Goal: Task Accomplishment & Management: Manage account settings

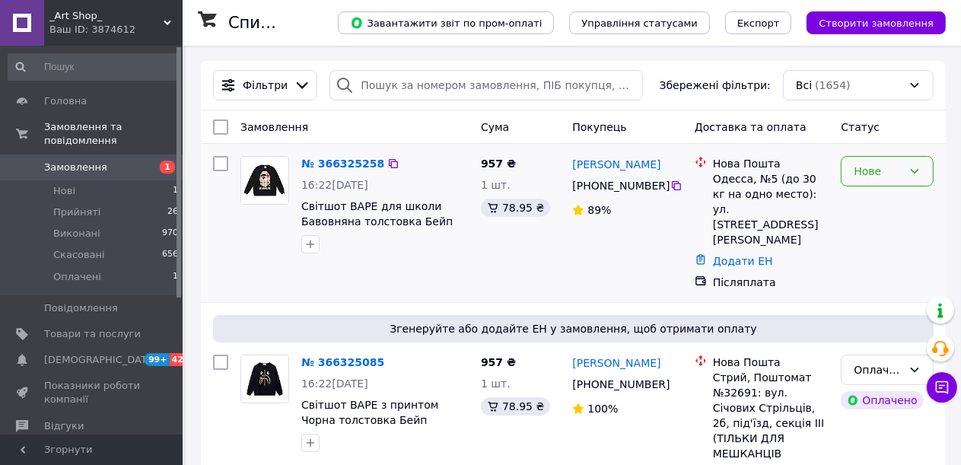
click at [912, 174] on icon at bounding box center [915, 171] width 12 height 12
click at [871, 202] on li "Прийнято" at bounding box center [888, 204] width 91 height 27
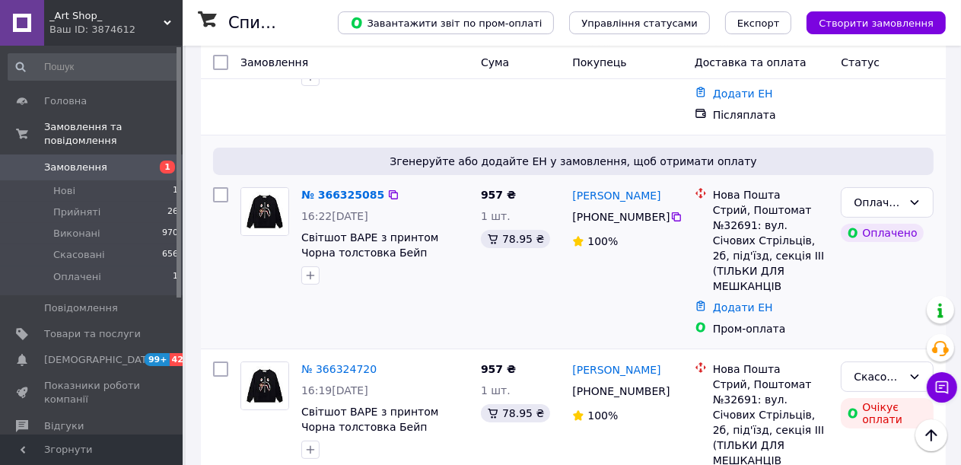
scroll to position [152, 0]
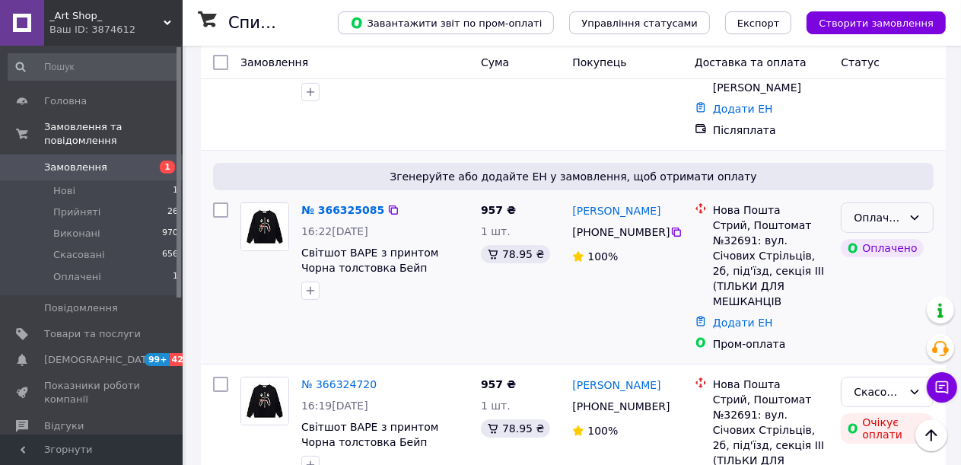
click at [915, 212] on icon at bounding box center [915, 218] width 12 height 12
click at [897, 234] on li "Прийнято" at bounding box center [888, 234] width 91 height 27
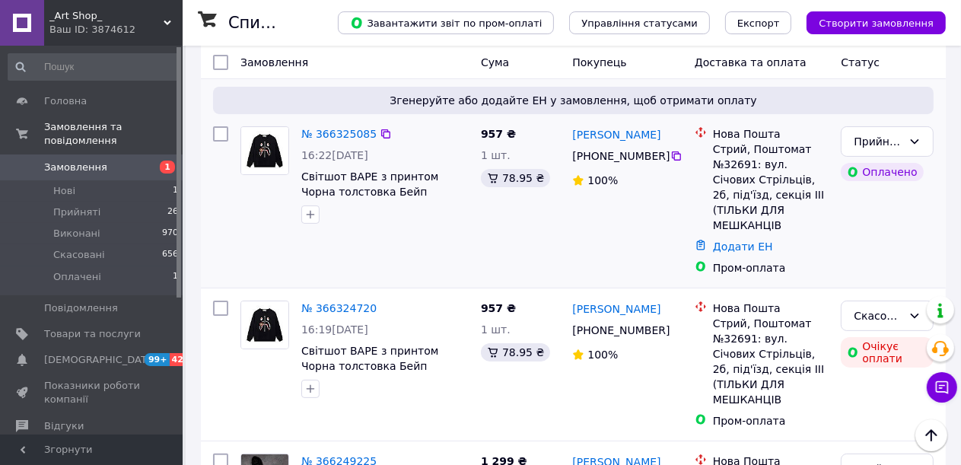
scroll to position [0, 0]
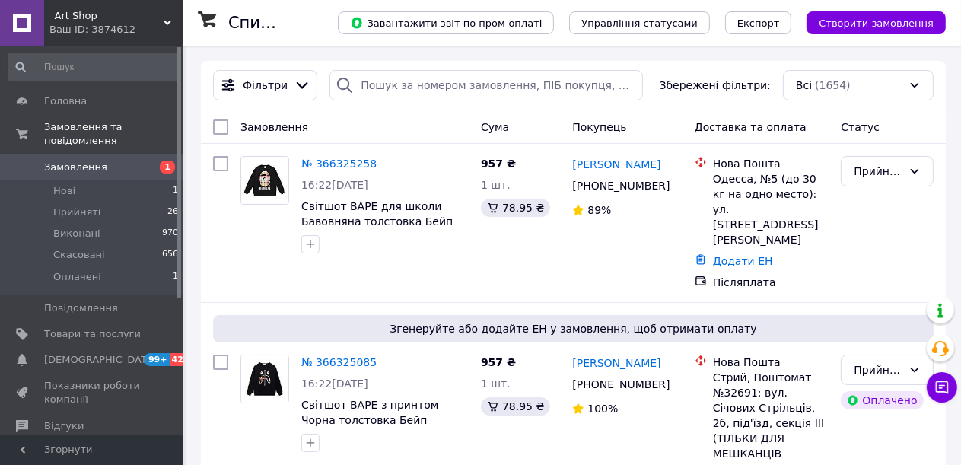
click at [22, 70] on icon at bounding box center [20, 66] width 15 height 15
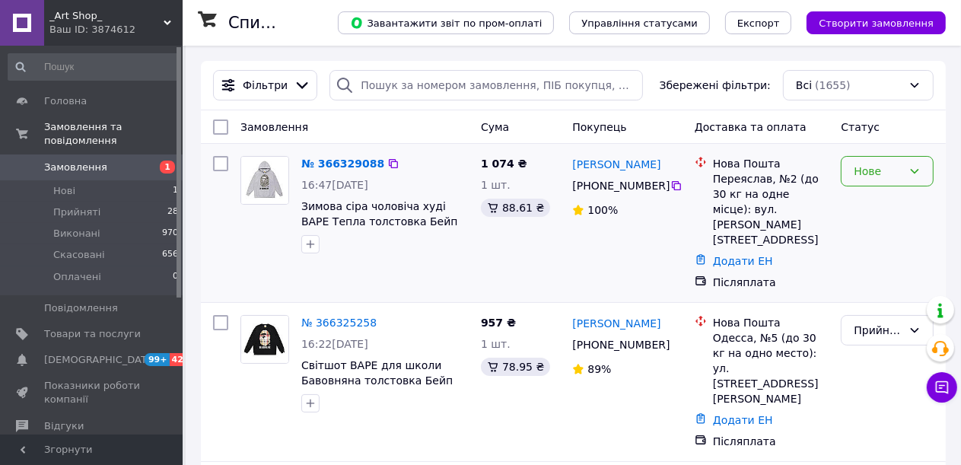
click at [913, 172] on icon at bounding box center [915, 171] width 12 height 12
click at [871, 205] on li "Прийнято" at bounding box center [888, 204] width 91 height 27
click at [338, 163] on link "№ 366329088" at bounding box center [338, 164] width 75 height 12
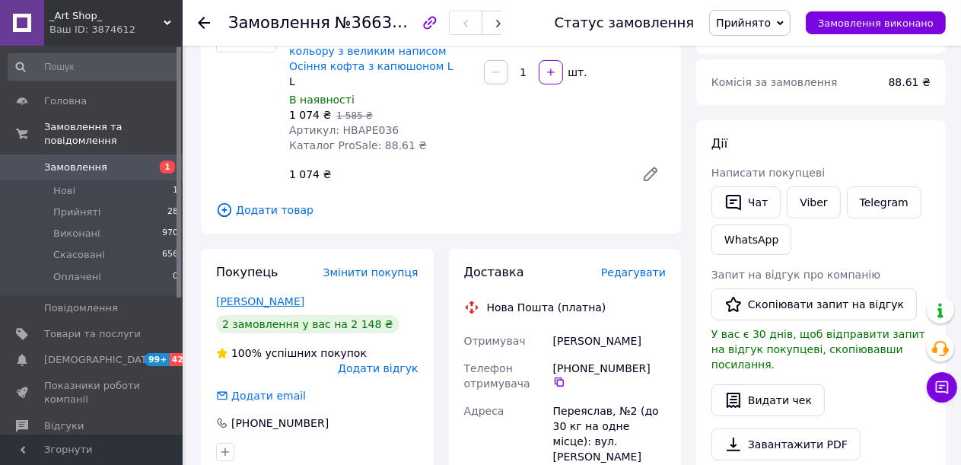
scroll to position [152, 0]
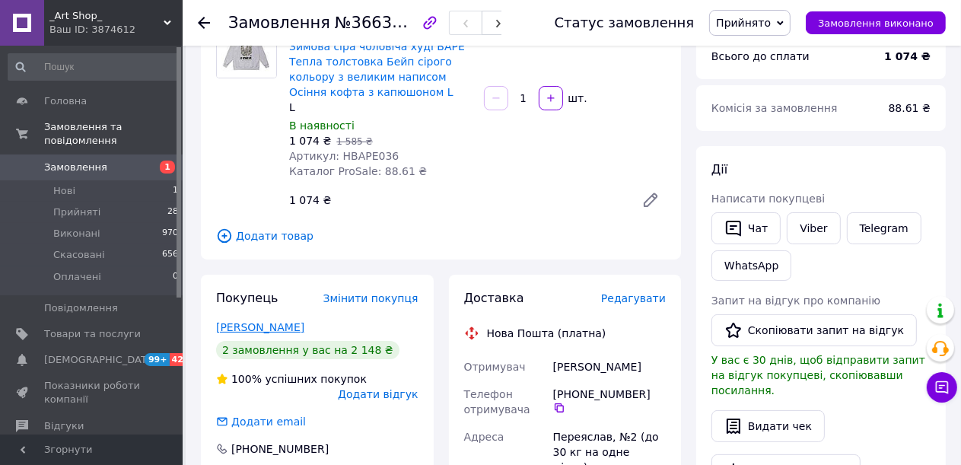
click at [262, 330] on link "Якименко Даня" at bounding box center [260, 327] width 88 height 12
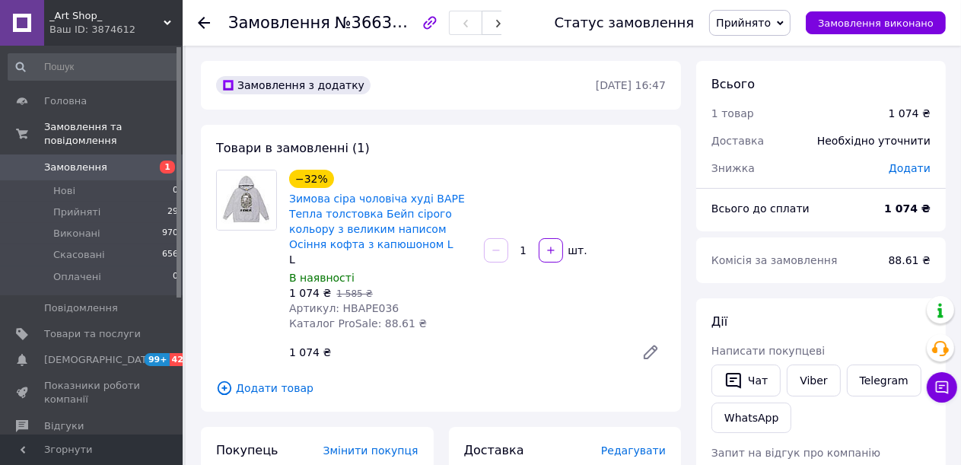
click at [86, 161] on span "Замовлення" at bounding box center [75, 168] width 63 height 14
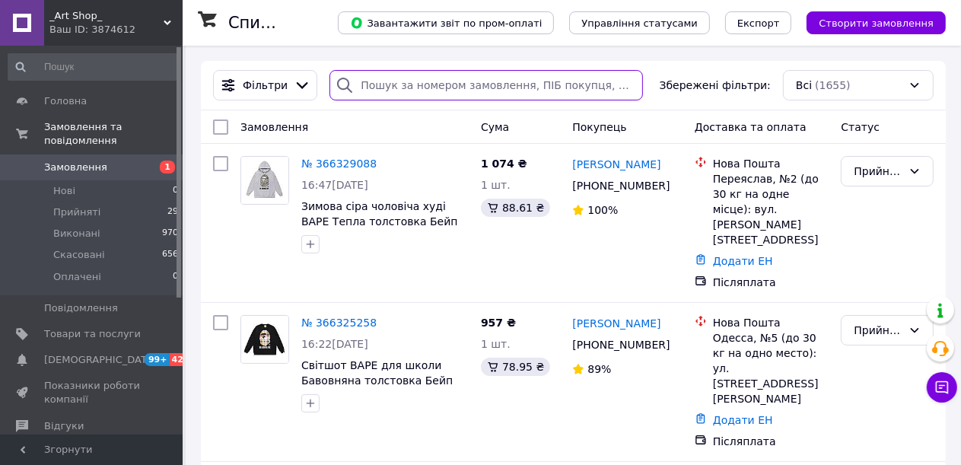
click at [368, 82] on input "search" at bounding box center [487, 85] width 314 height 30
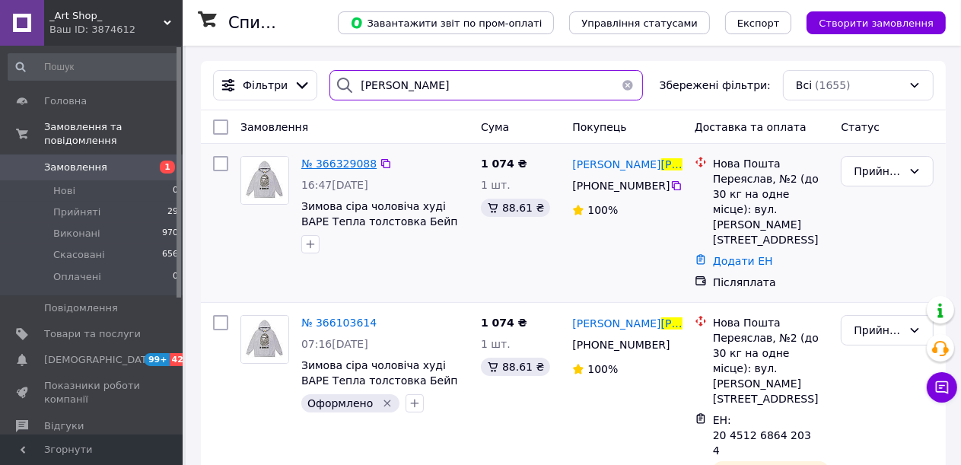
type input "якименко"
click at [326, 162] on span "№ 366329088" at bounding box center [338, 164] width 75 height 12
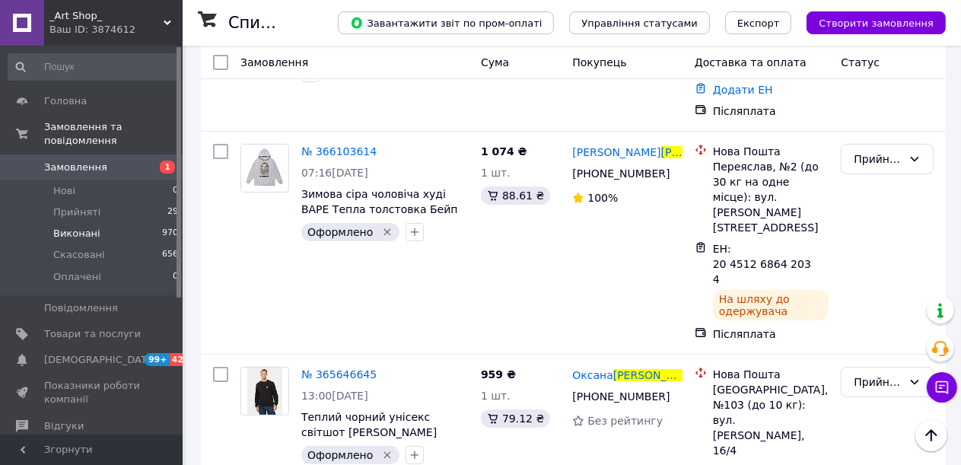
scroll to position [132, 0]
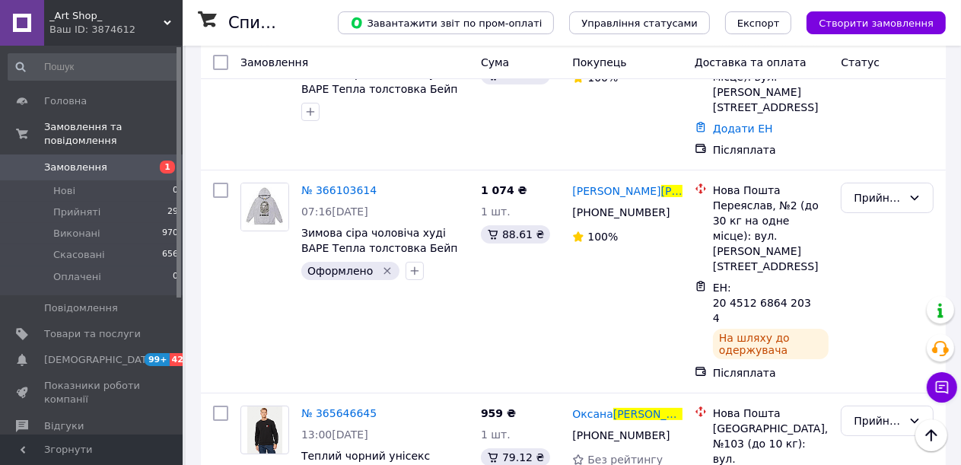
click at [84, 161] on span "Замовлення" at bounding box center [75, 168] width 63 height 14
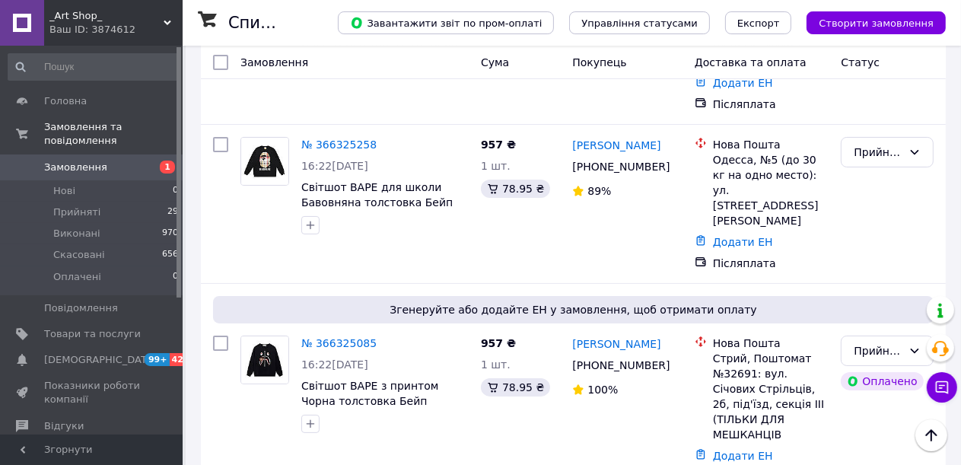
scroll to position [152, 0]
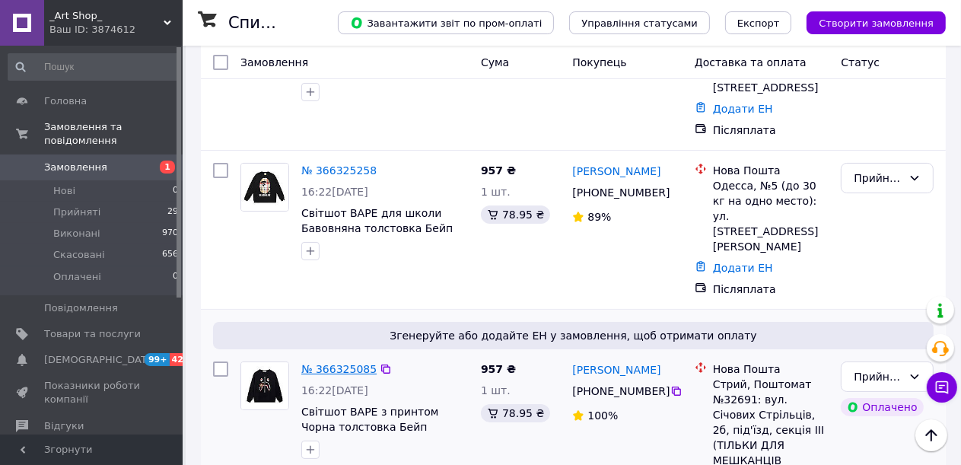
click at [349, 363] on link "№ 366325085" at bounding box center [338, 369] width 75 height 12
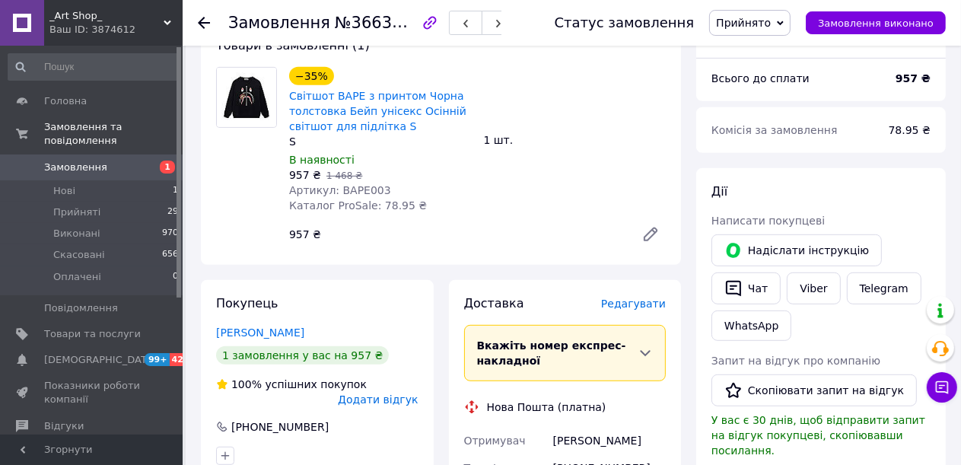
scroll to position [609, 0]
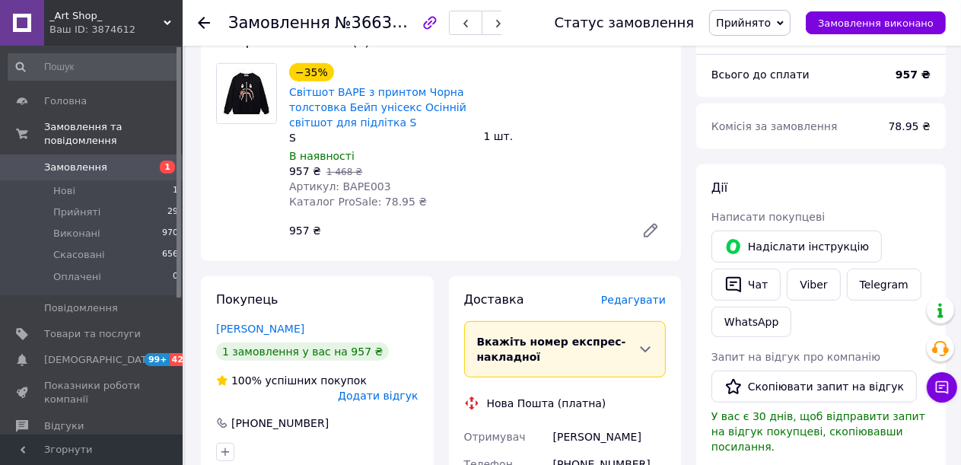
click at [881, 269] on link "Telegram" at bounding box center [884, 285] width 75 height 32
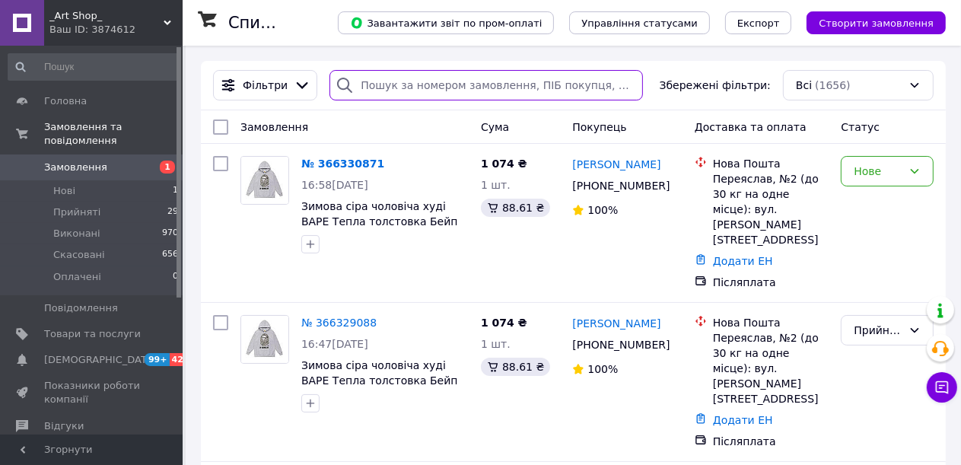
click at [365, 79] on input "search" at bounding box center [487, 85] width 314 height 30
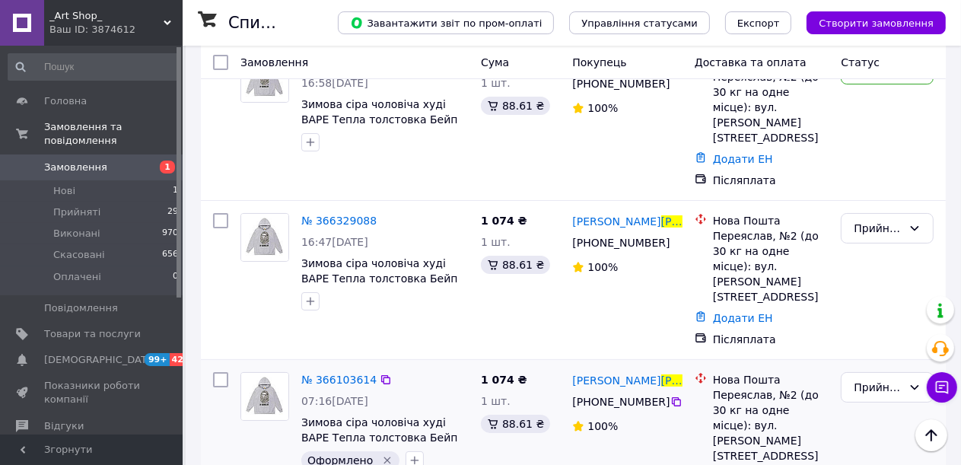
scroll to position [76, 0]
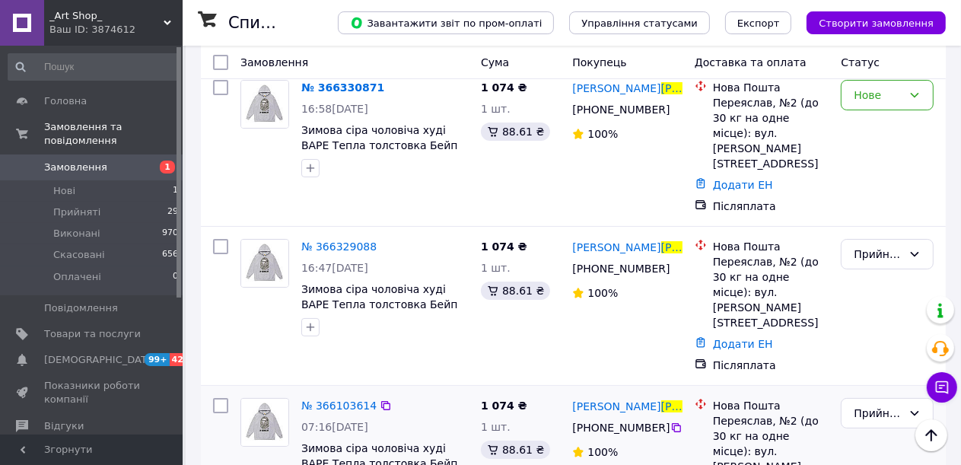
type input "якименко"
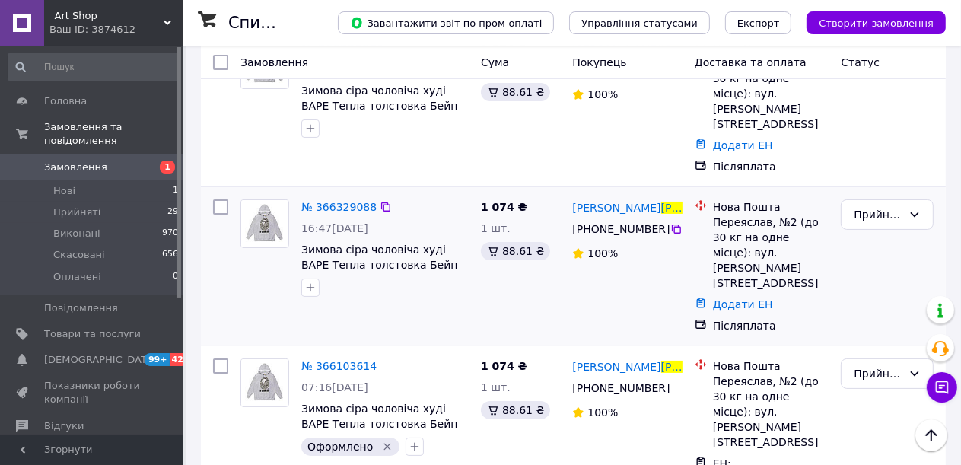
scroll to position [152, 0]
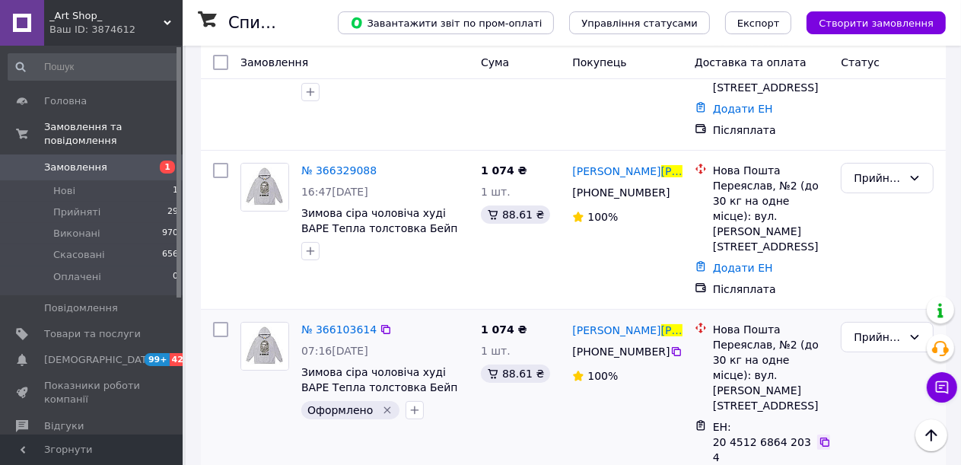
click at [824, 436] on icon at bounding box center [825, 442] width 12 height 12
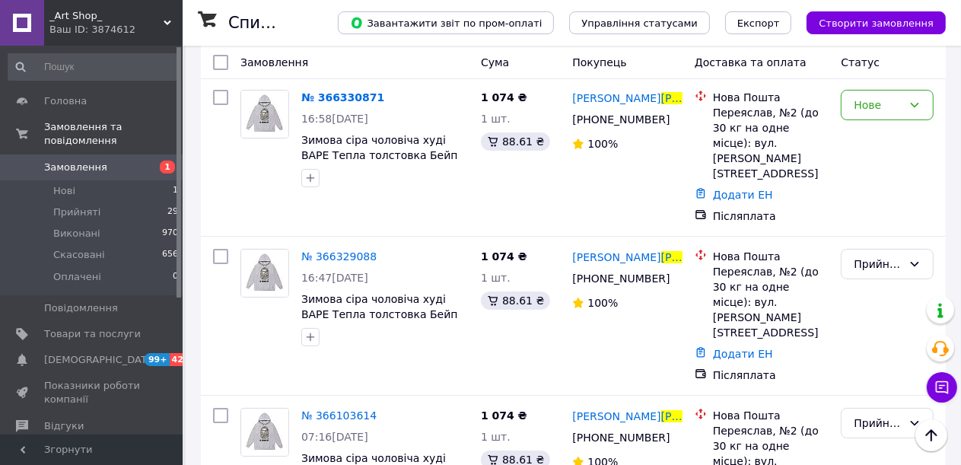
scroll to position [0, 0]
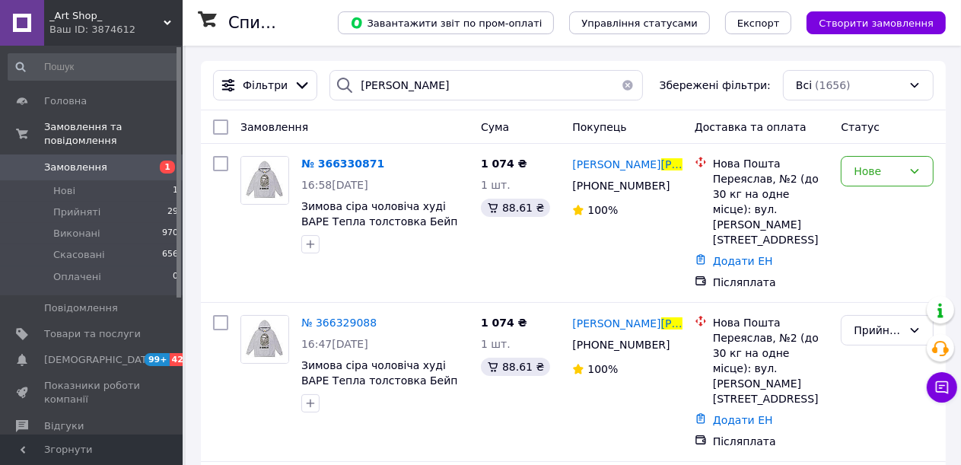
click at [72, 161] on span "Замовлення" at bounding box center [75, 168] width 63 height 14
drag, startPoint x: 71, startPoint y: 155, endPoint x: 123, endPoint y: 24, distance: 141.0
click at [71, 161] on span "Замовлення" at bounding box center [75, 168] width 63 height 14
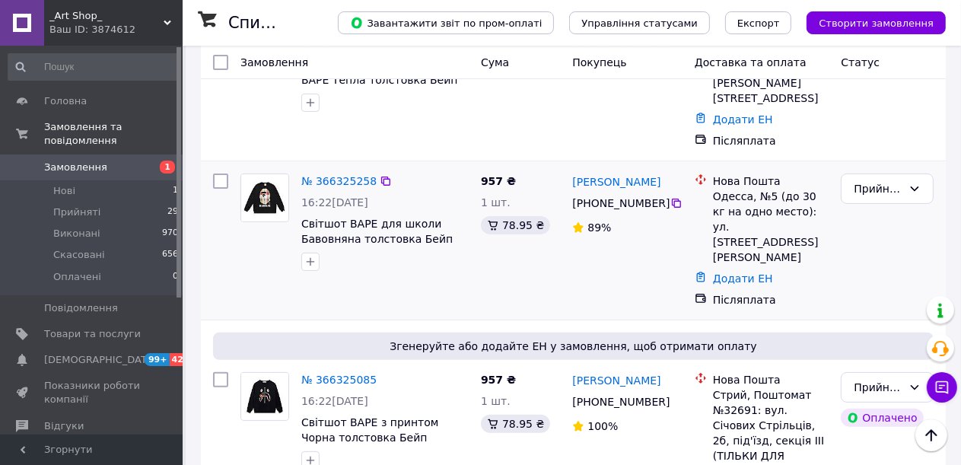
scroll to position [304, 0]
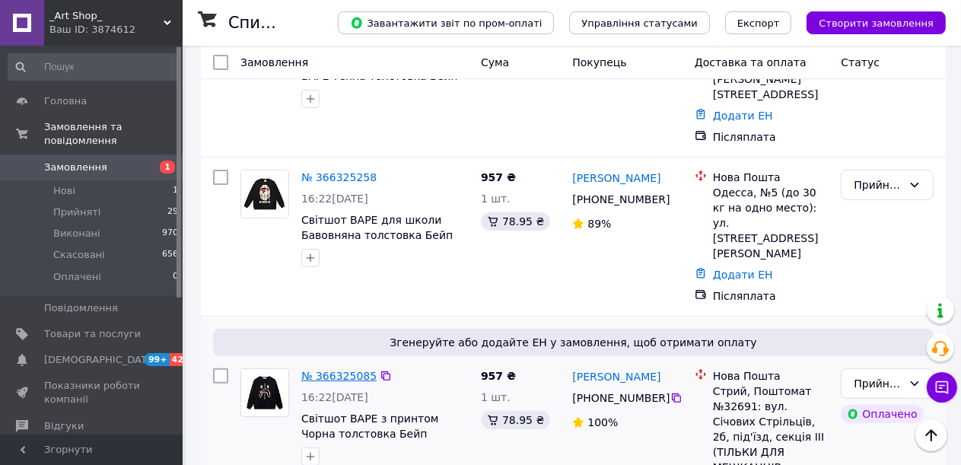
click at [338, 370] on link "№ 366325085" at bounding box center [338, 376] width 75 height 12
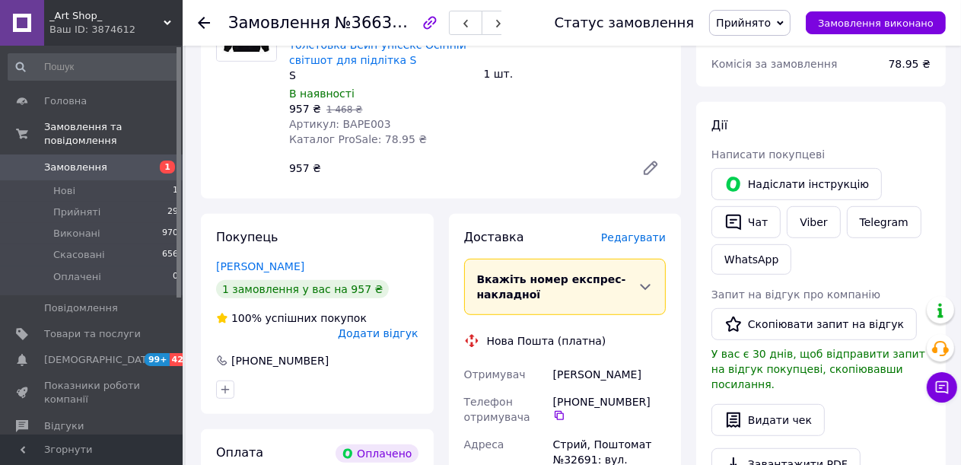
scroll to position [685, 0]
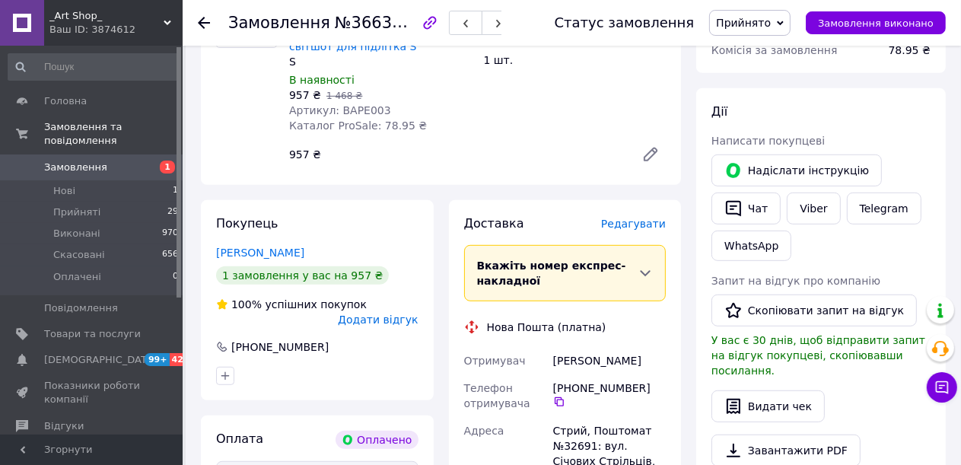
click at [62, 161] on span "Замовлення" at bounding box center [75, 168] width 63 height 14
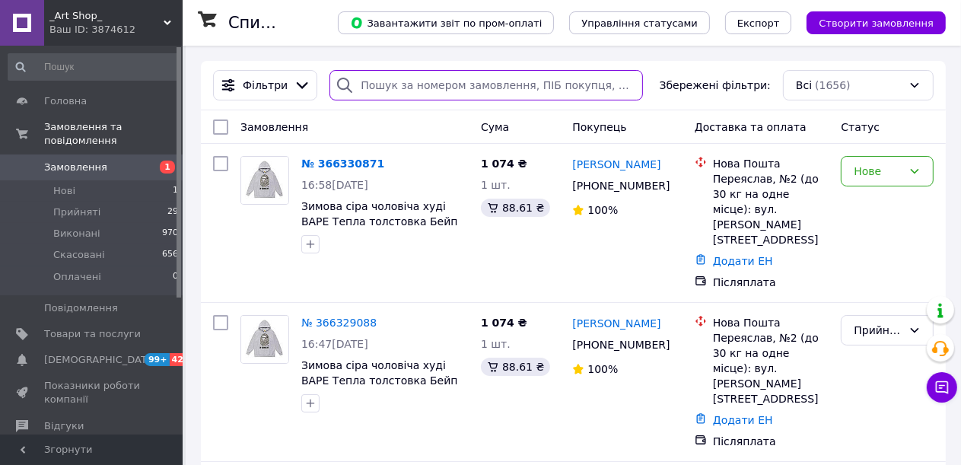
click at [383, 88] on input "search" at bounding box center [487, 85] width 314 height 30
type input "якименко"
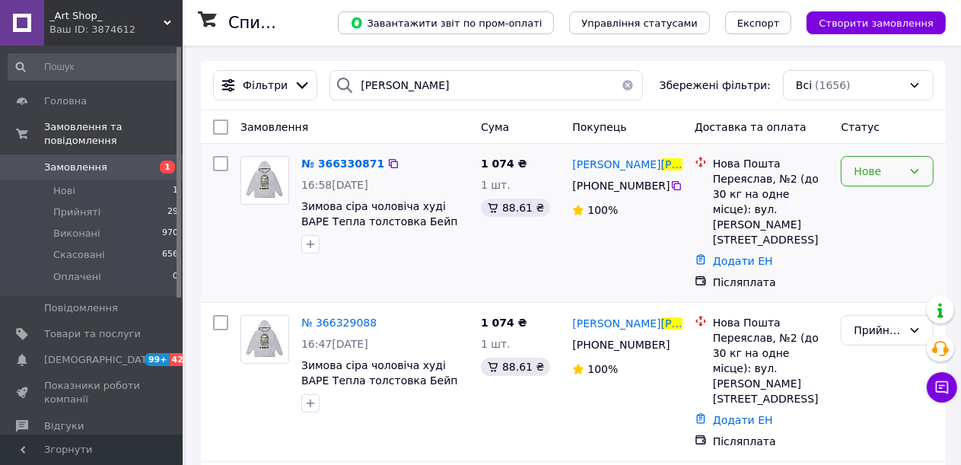
click at [915, 171] on icon at bounding box center [915, 171] width 12 height 12
click at [890, 260] on li "Скасовано" at bounding box center [888, 259] width 91 height 27
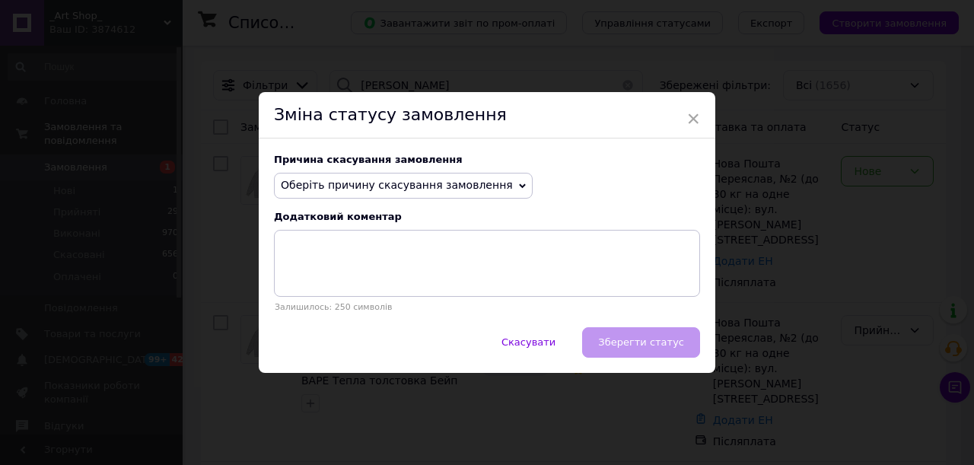
click at [519, 187] on icon at bounding box center [522, 185] width 7 height 5
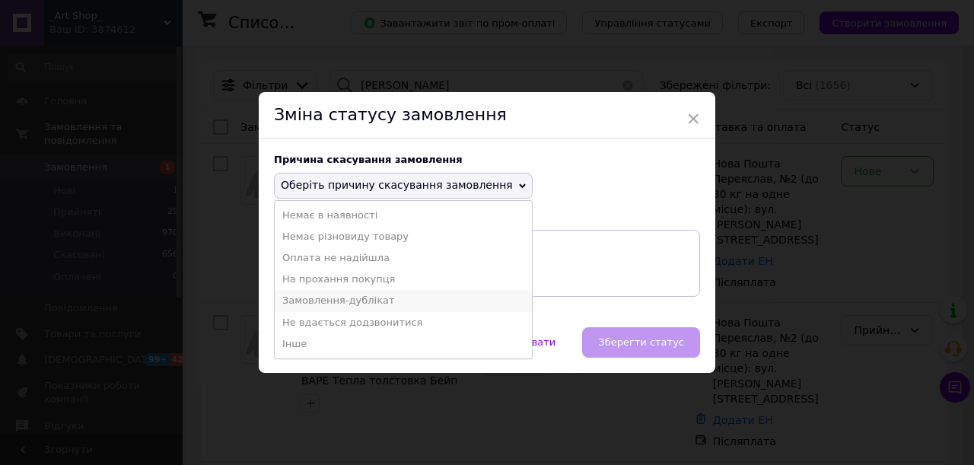
click at [368, 298] on li "Замовлення-дублікат" at bounding box center [403, 300] width 257 height 21
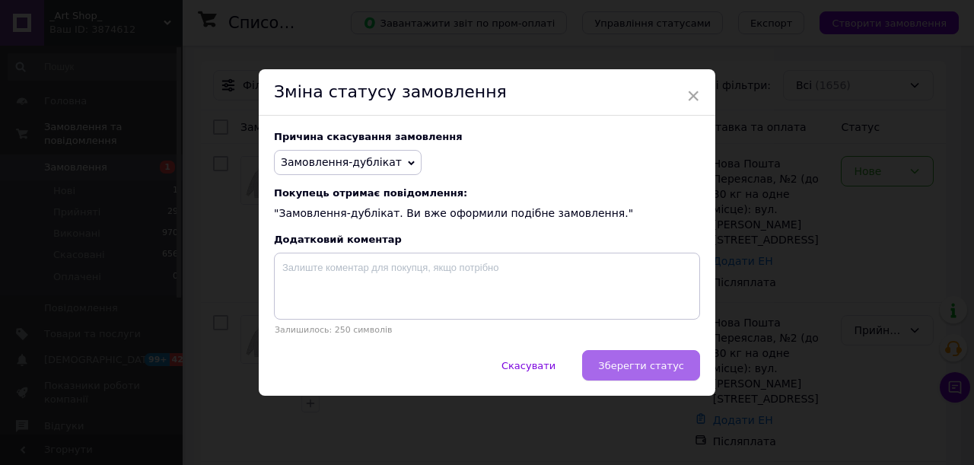
click at [654, 371] on span "Зберегти статус" at bounding box center [641, 365] width 86 height 11
click at [654, 371] on div "Скасувати   Зберегти статус" at bounding box center [487, 373] width 457 height 46
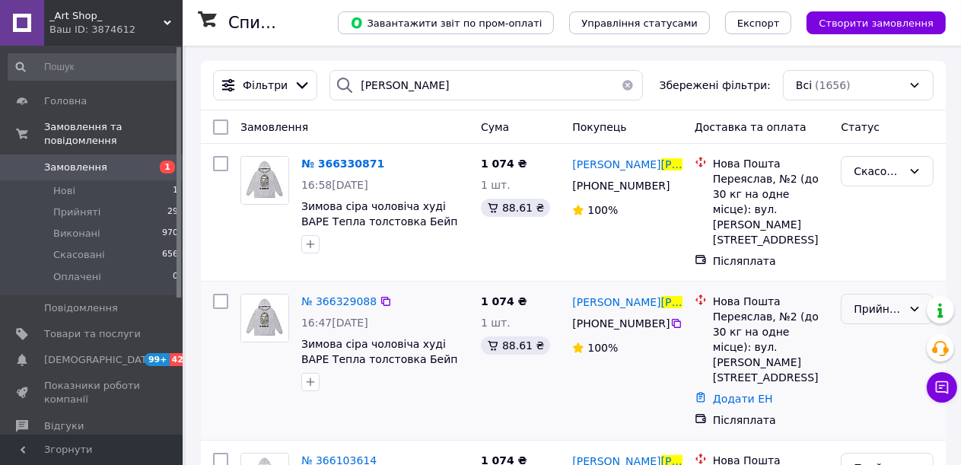
click at [913, 307] on icon at bounding box center [915, 309] width 8 height 5
click at [889, 350] on li "Скасовано" at bounding box center [888, 354] width 91 height 27
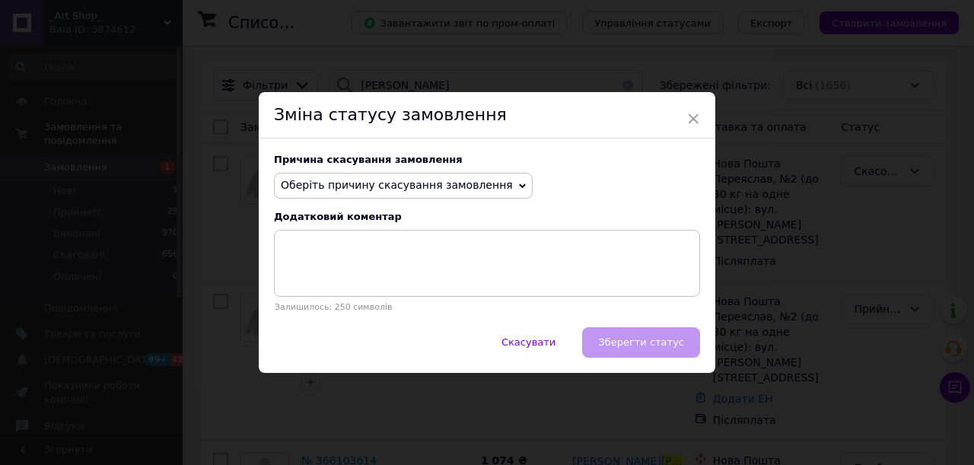
click at [519, 186] on icon at bounding box center [522, 186] width 7 height 7
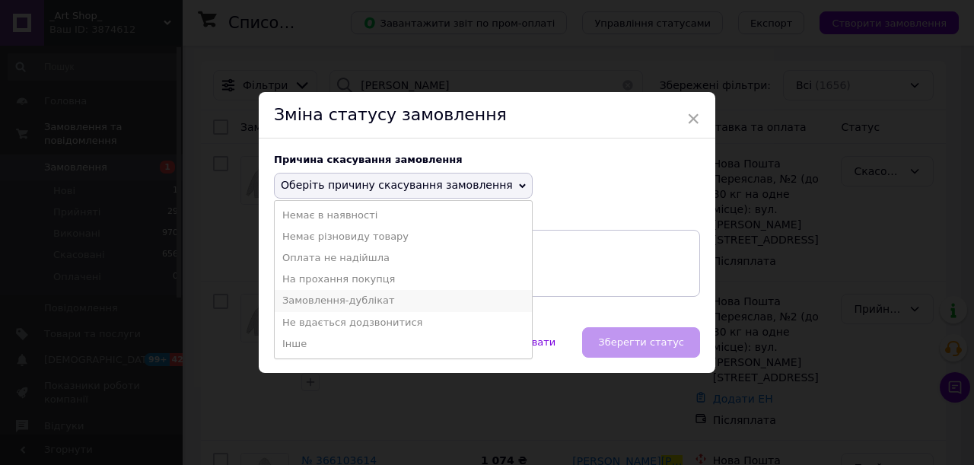
click at [373, 302] on li "Замовлення-дублікат" at bounding box center [403, 300] width 257 height 21
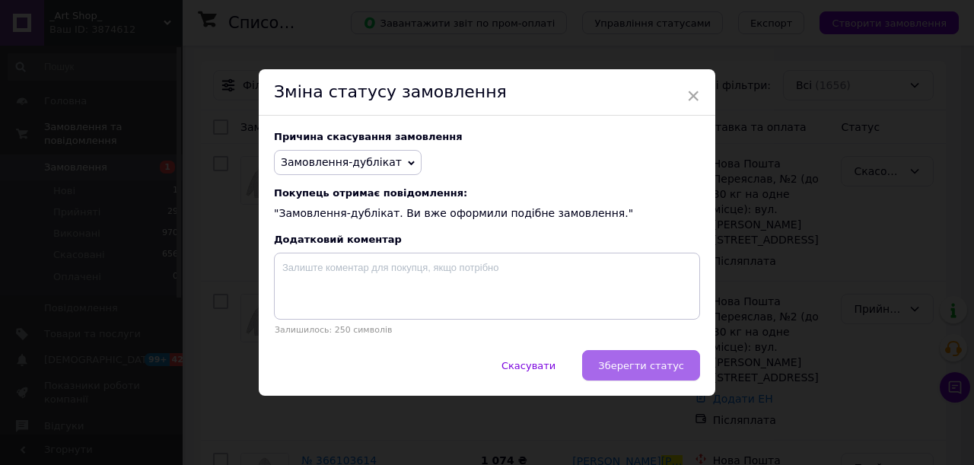
click at [642, 368] on span "Зберегти статус" at bounding box center [641, 365] width 86 height 11
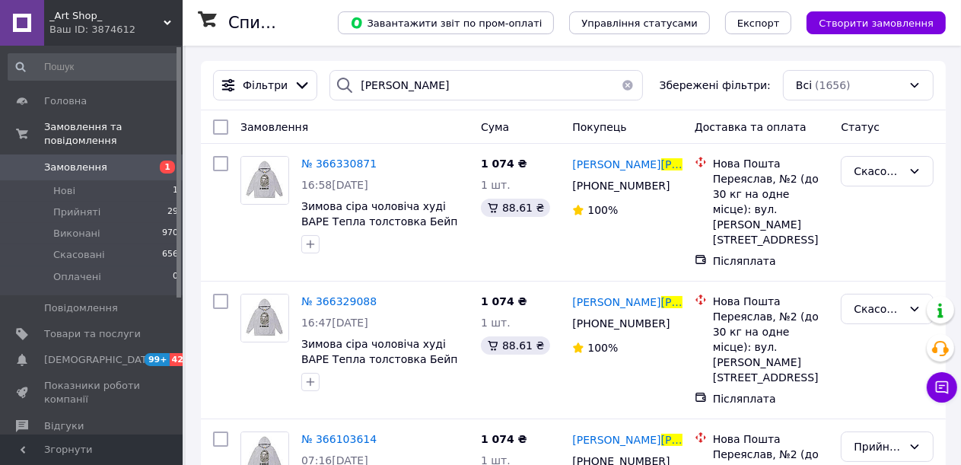
click at [85, 161] on span "Замовлення" at bounding box center [75, 168] width 63 height 14
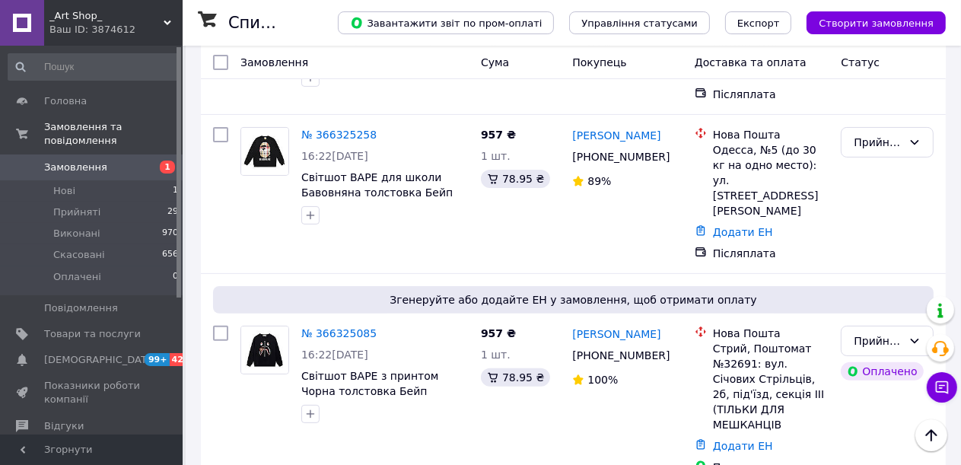
scroll to position [228, 0]
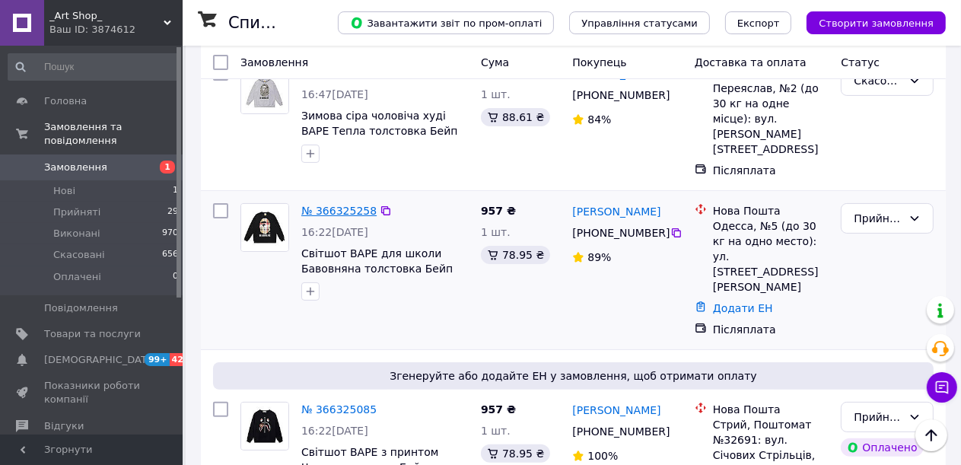
click at [327, 205] on link "№ 366325258" at bounding box center [338, 211] width 75 height 12
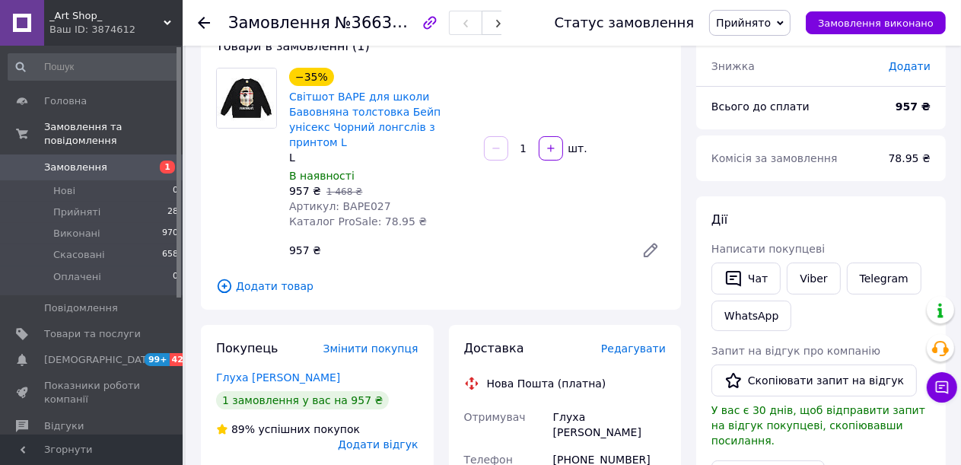
scroll to position [76, 0]
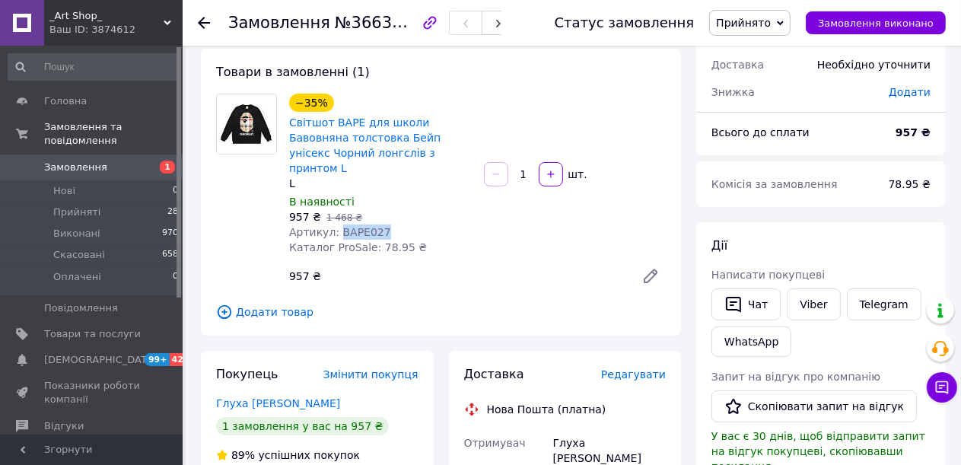
drag, startPoint x: 379, startPoint y: 216, endPoint x: 334, endPoint y: 214, distance: 45.0
click at [334, 225] on div "Артикул: BAPE027" at bounding box center [380, 232] width 183 height 15
copy span "BAPE027"
drag, startPoint x: 623, startPoint y: 432, endPoint x: 553, endPoint y: 422, distance: 69.9
click at [553, 429] on div "Глуха София" at bounding box center [609, 450] width 119 height 43
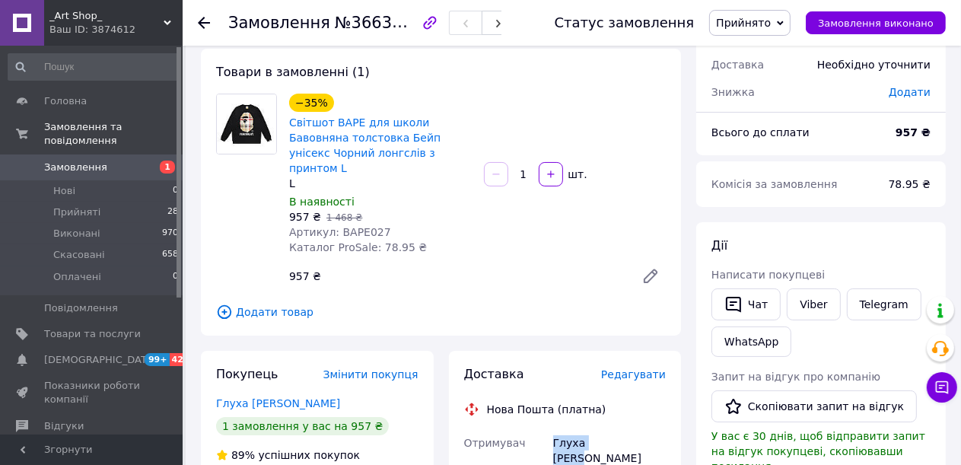
copy div "Глуха София"
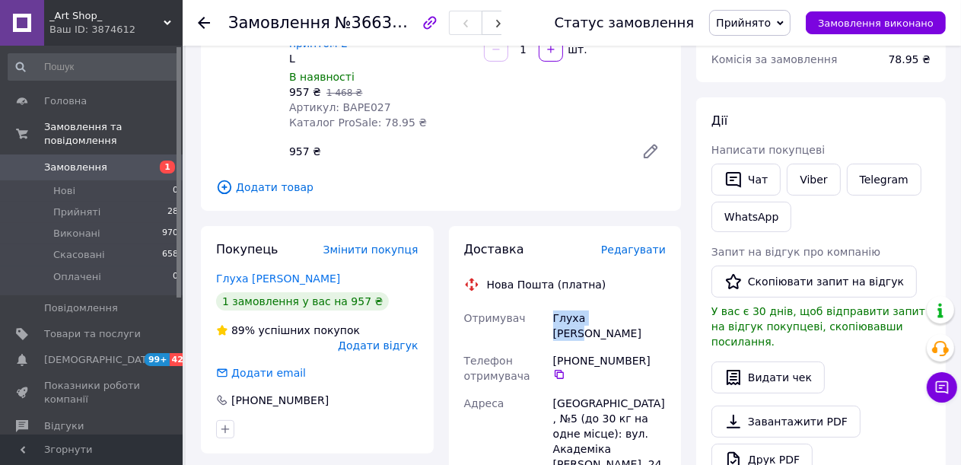
scroll to position [228, 0]
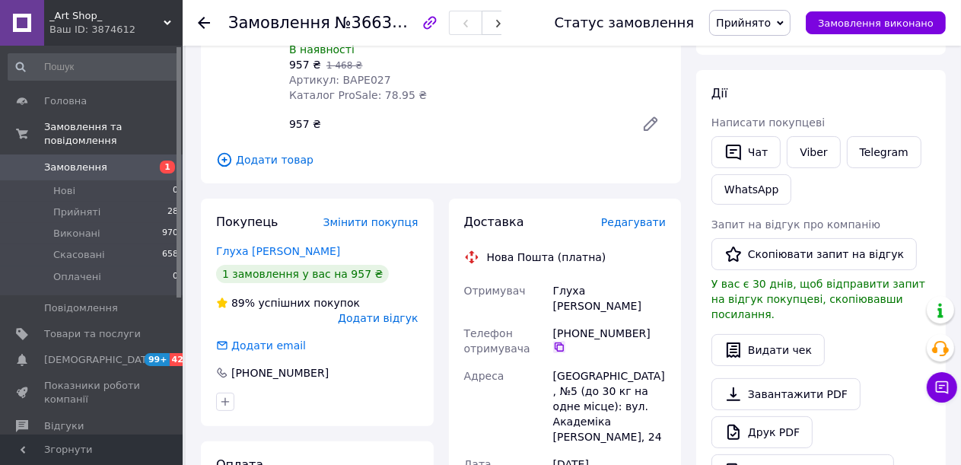
click at [565, 341] on icon at bounding box center [559, 347] width 12 height 12
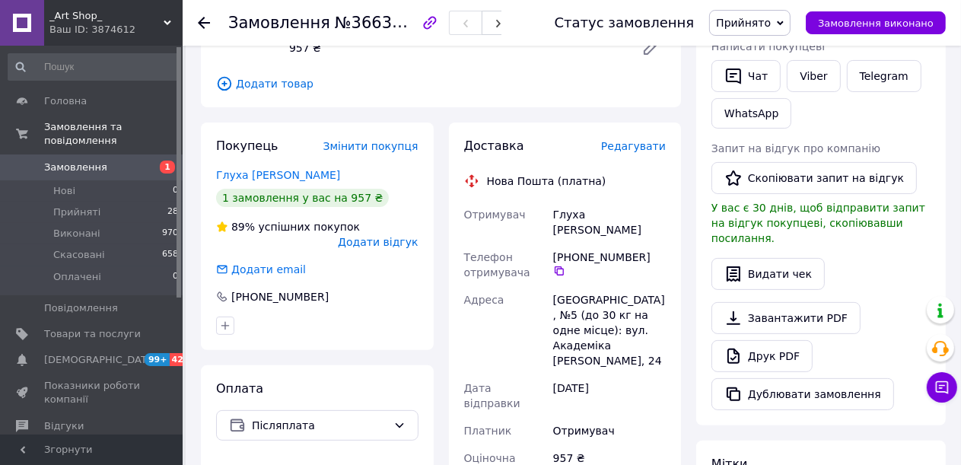
click at [569, 286] on div "Одеса, №5 (до 30 кг на одне місце): вул. Академіка Філатова, 24" at bounding box center [609, 330] width 119 height 88
copy div "Одеса"
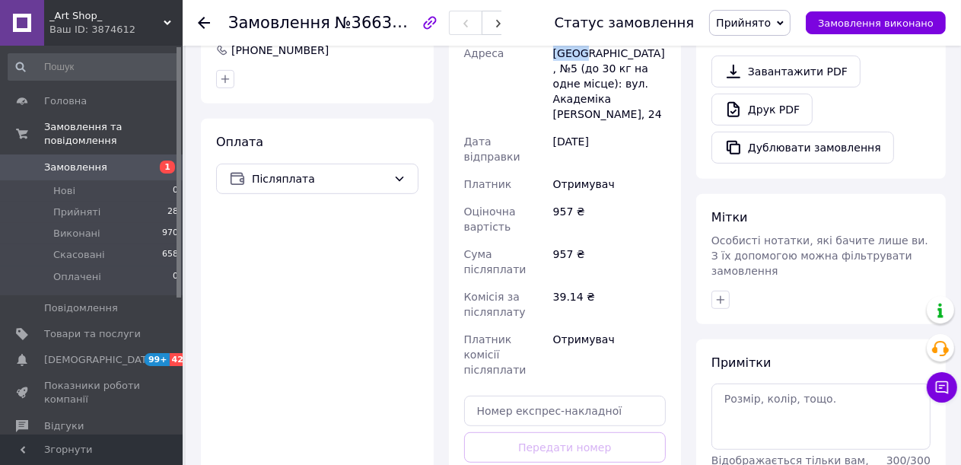
scroll to position [609, 0]
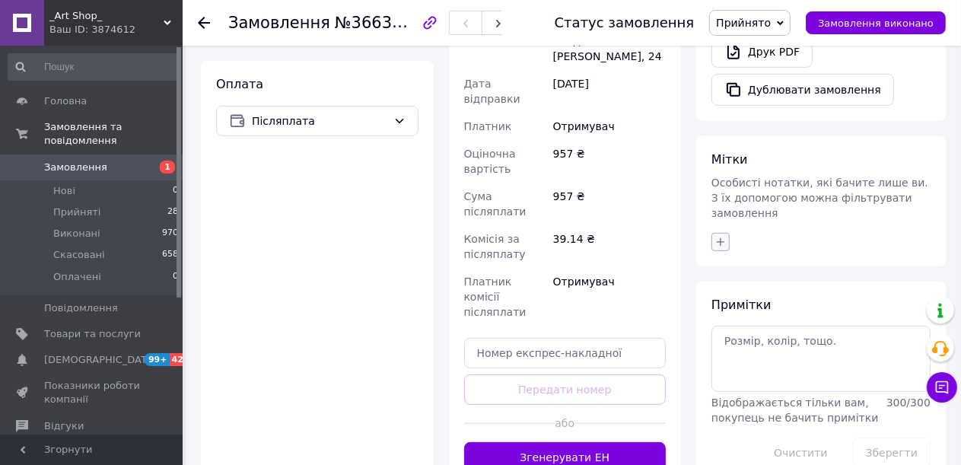
click at [719, 236] on icon "button" at bounding box center [721, 242] width 12 height 12
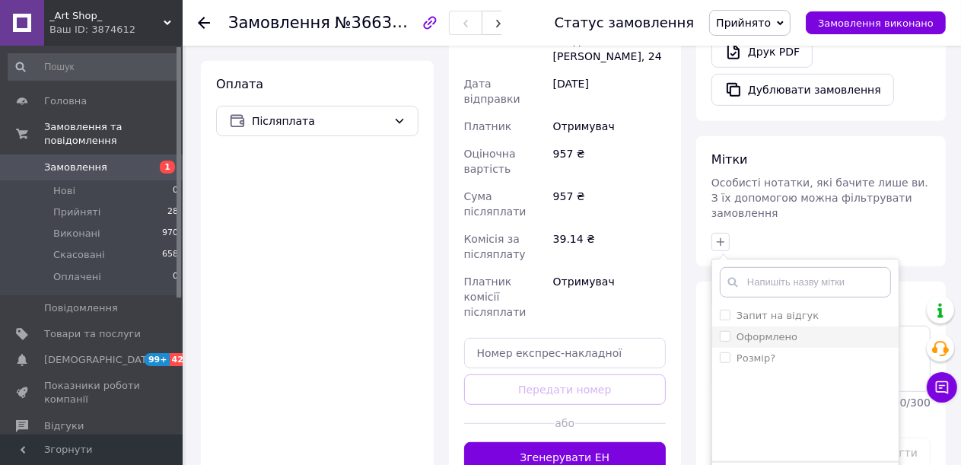
click at [727, 331] on span at bounding box center [725, 336] width 11 height 11
click at [727, 331] on input "Оформлено" at bounding box center [725, 336] width 10 height 10
click at [722, 331] on input "Оформлено" at bounding box center [725, 336] width 10 height 10
checkbox input "true"
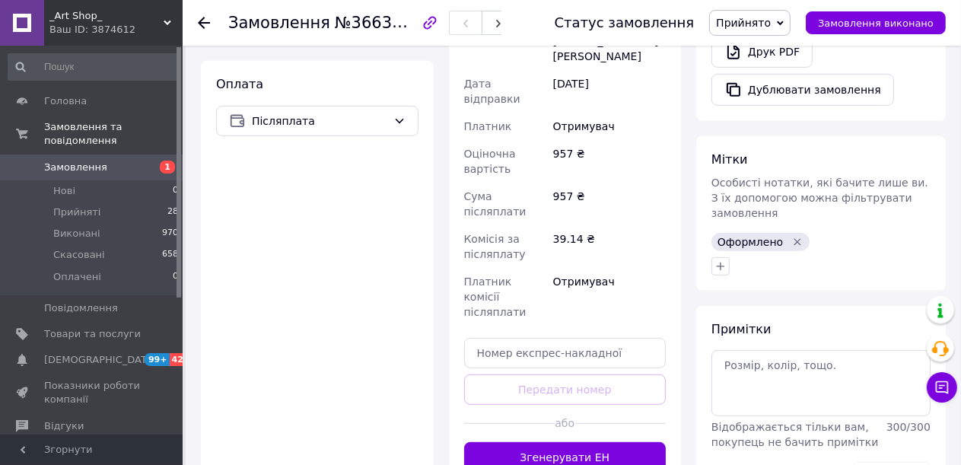
click at [52, 161] on span "Замовлення" at bounding box center [75, 168] width 63 height 14
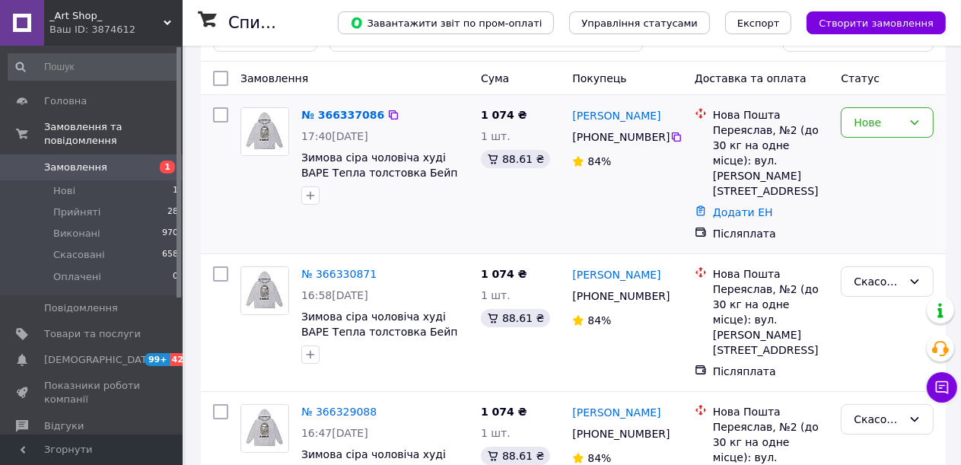
scroll to position [76, 0]
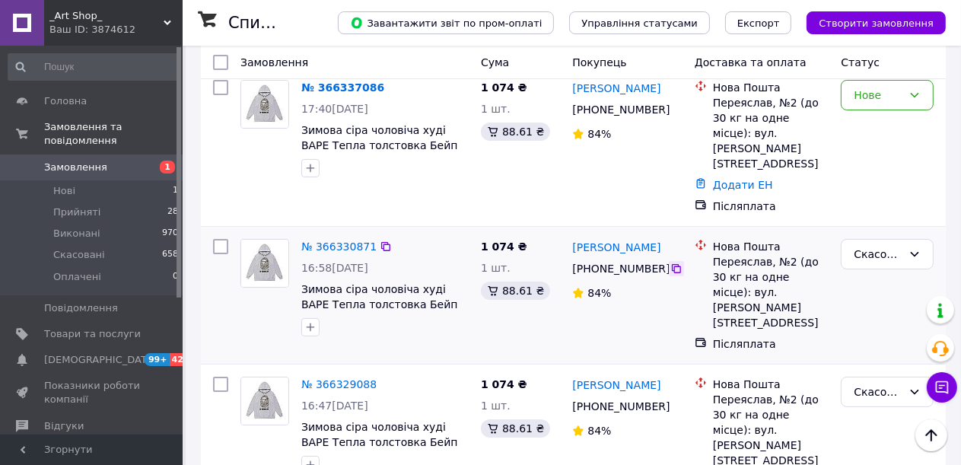
click at [671, 263] on icon at bounding box center [677, 269] width 12 height 12
click at [90, 161] on span "Замовлення" at bounding box center [75, 168] width 63 height 14
click at [88, 161] on span "Замовлення" at bounding box center [75, 168] width 63 height 14
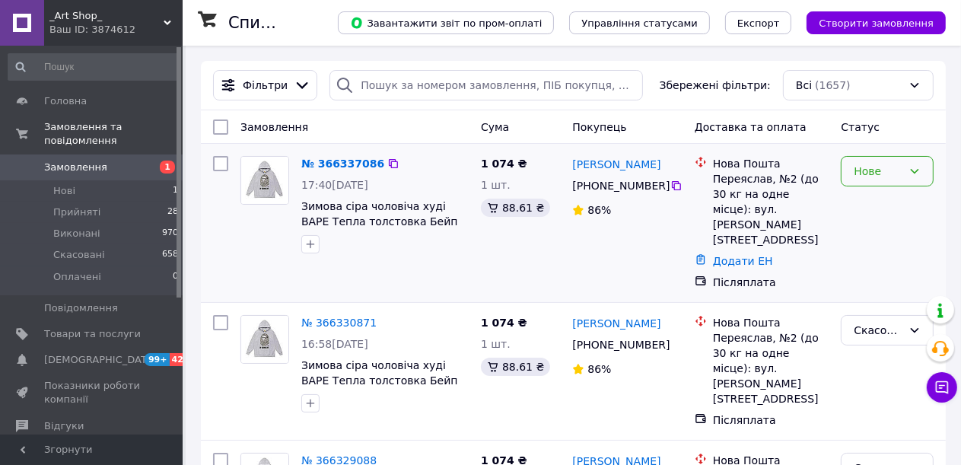
click at [913, 174] on icon at bounding box center [915, 171] width 12 height 12
click at [895, 259] on li "Скасовано" at bounding box center [888, 259] width 91 height 27
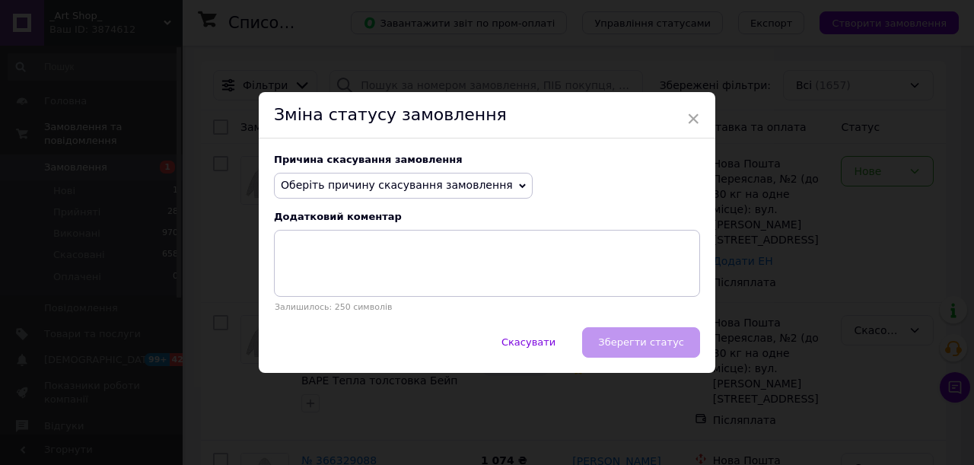
click at [519, 185] on icon at bounding box center [522, 186] width 7 height 7
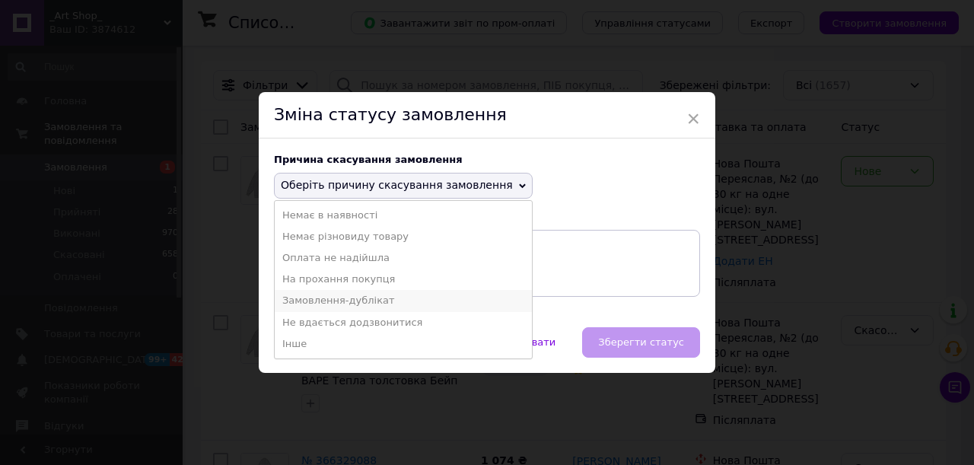
click at [401, 303] on li "Замовлення-дублікат" at bounding box center [403, 300] width 257 height 21
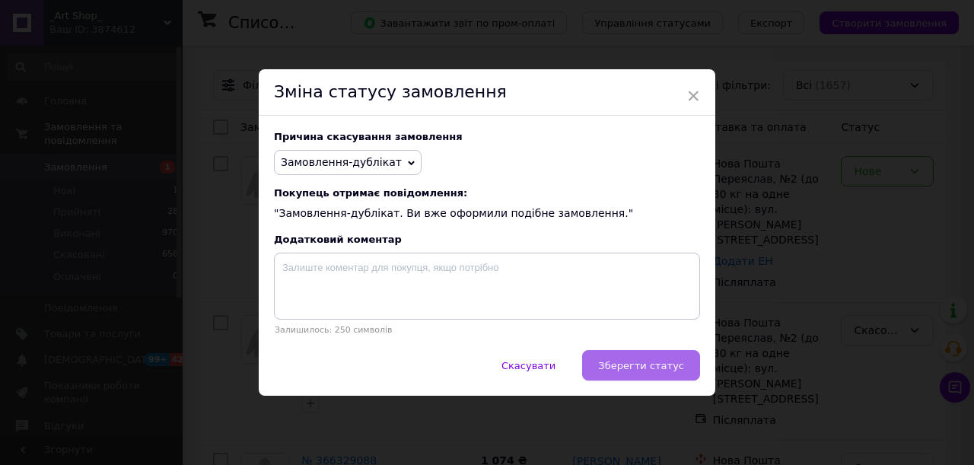
click at [632, 369] on span "Зберегти статус" at bounding box center [641, 365] width 86 height 11
